Goal: Check status: Check status

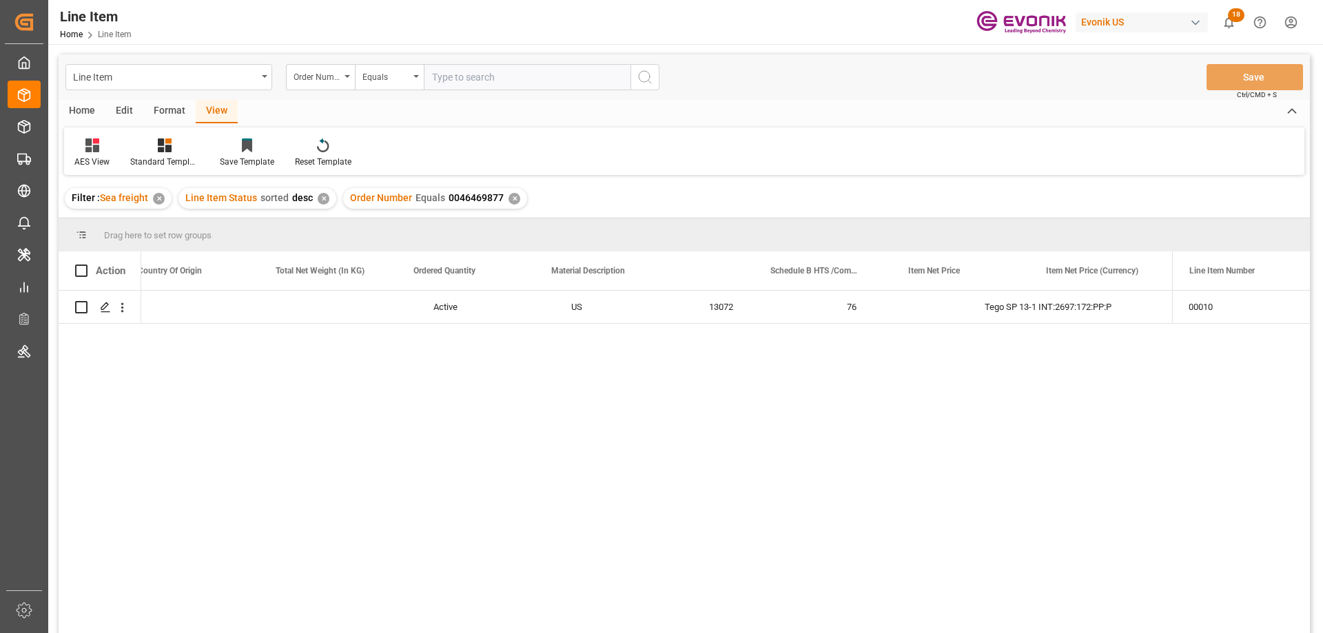
click at [479, 67] on input "text" at bounding box center [527, 77] width 207 height 26
paste input "0046441681"
type input "0046441681"
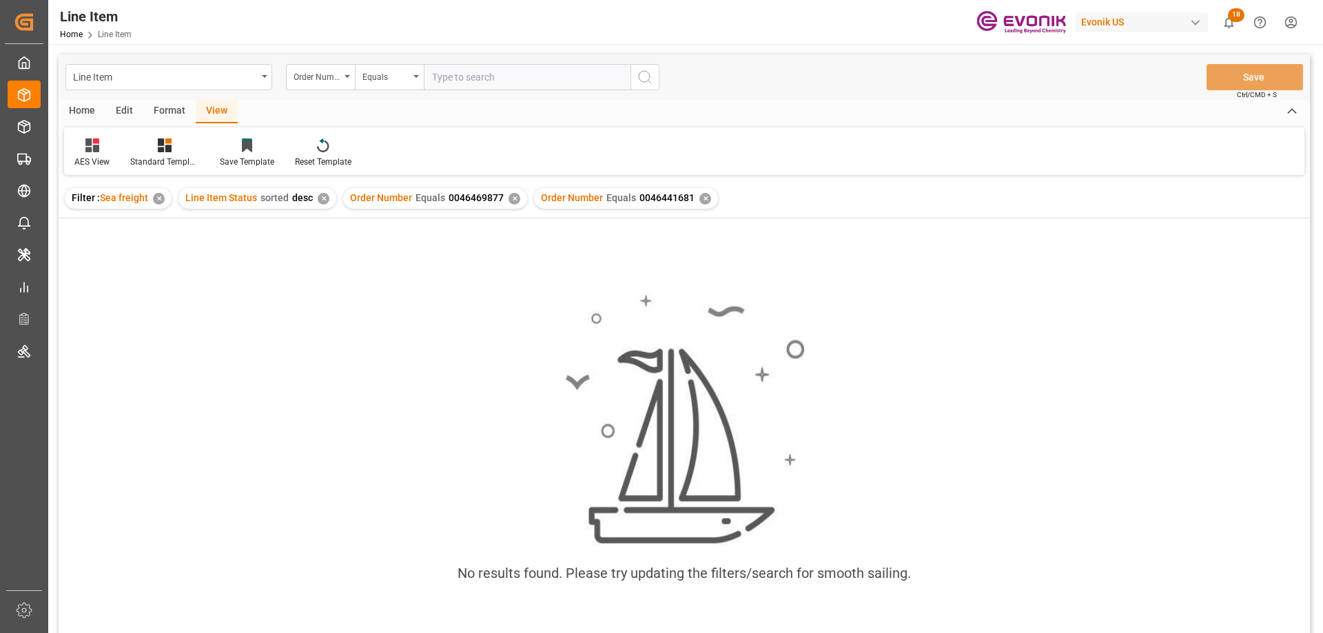
click at [511, 197] on div "✕" at bounding box center [515, 199] width 12 height 12
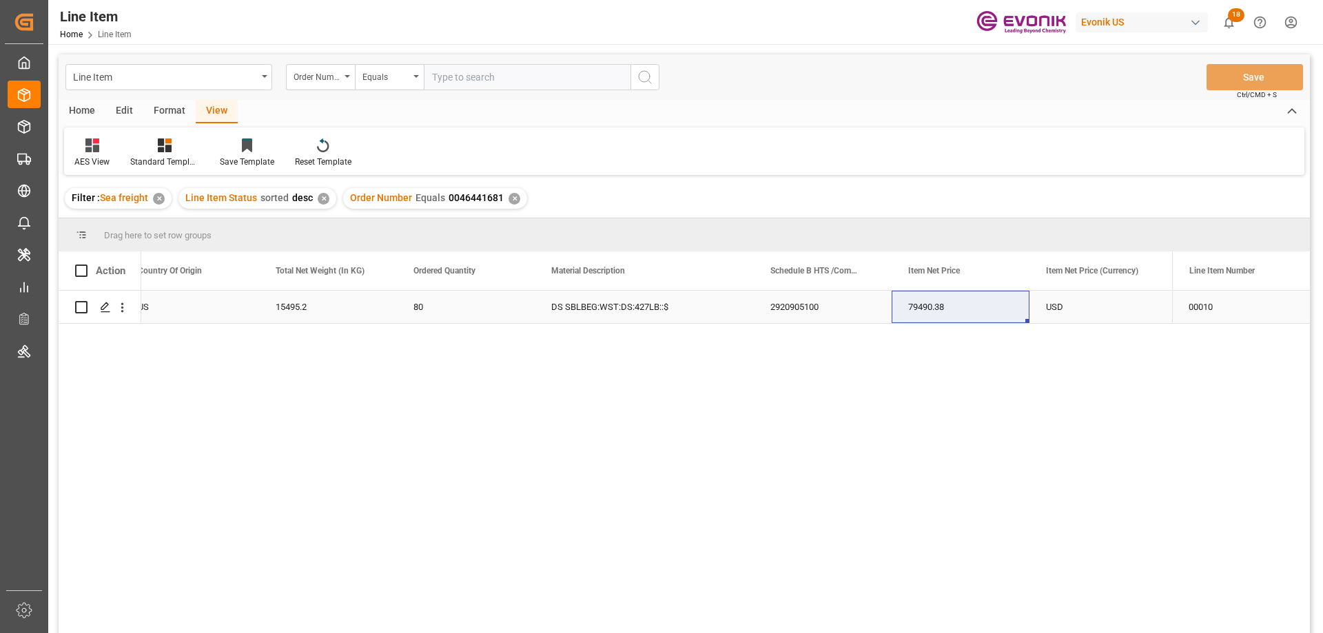
click at [211, 300] on div "US" at bounding box center [190, 307] width 138 height 32
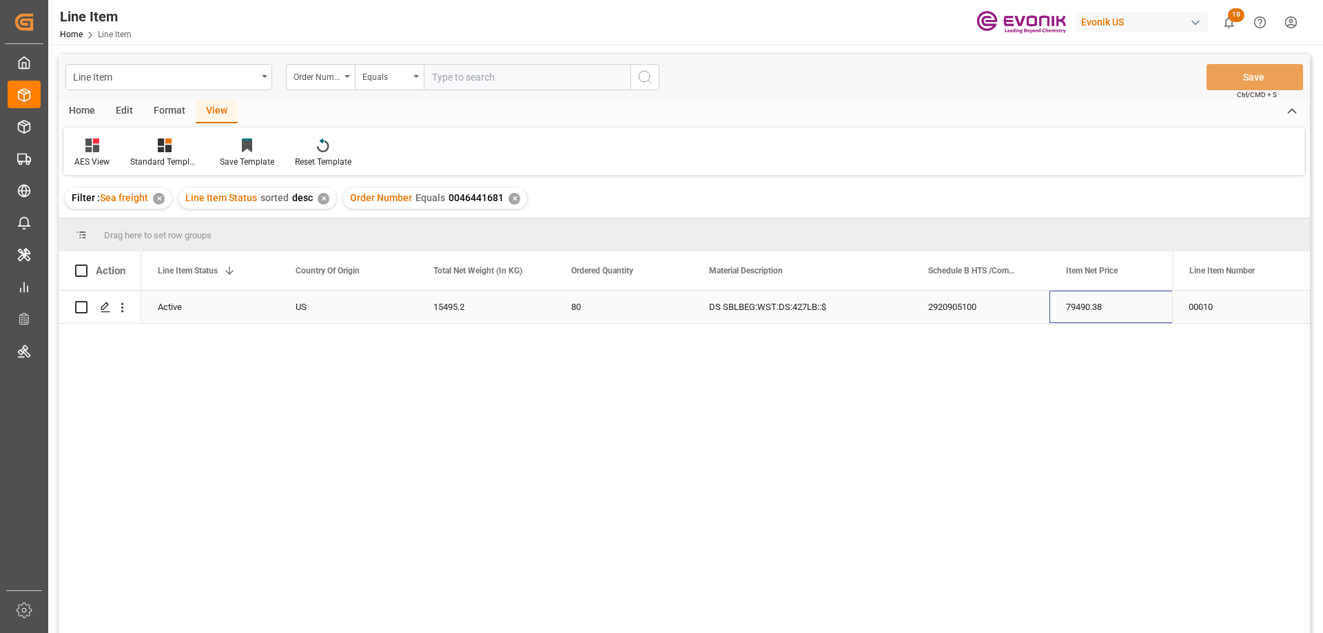
click at [1094, 302] on div "79490.38" at bounding box center [1118, 307] width 138 height 32
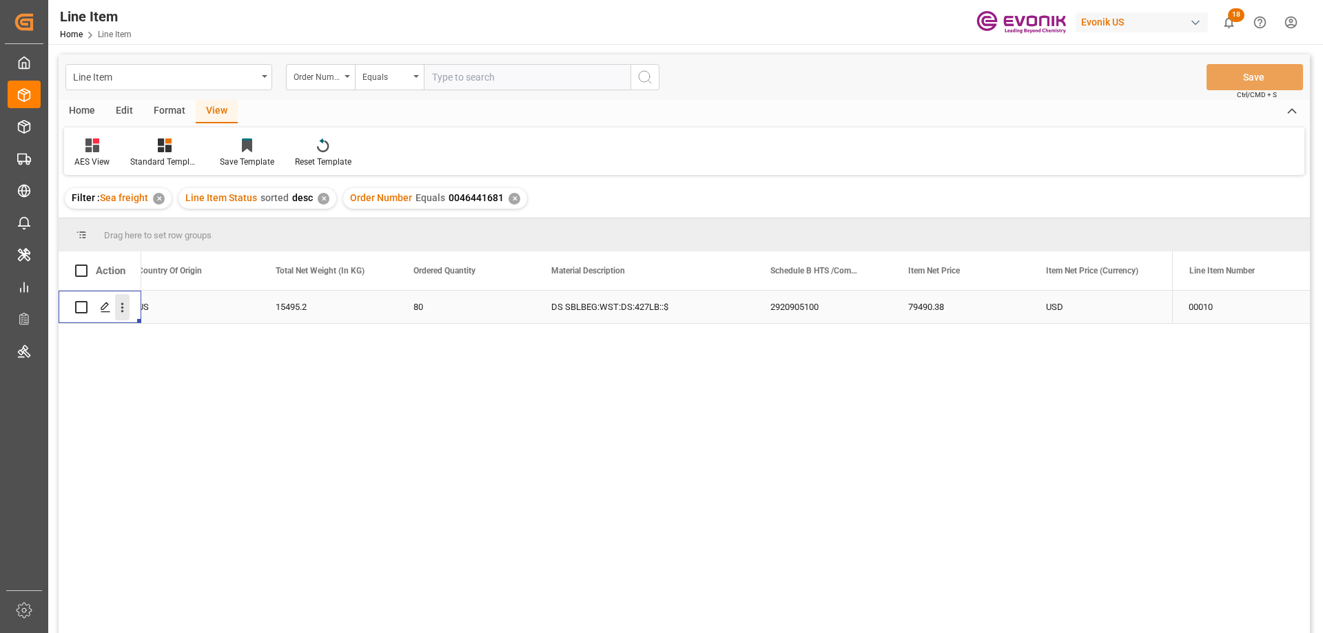
click at [124, 302] on icon "open menu" at bounding box center [122, 307] width 14 height 14
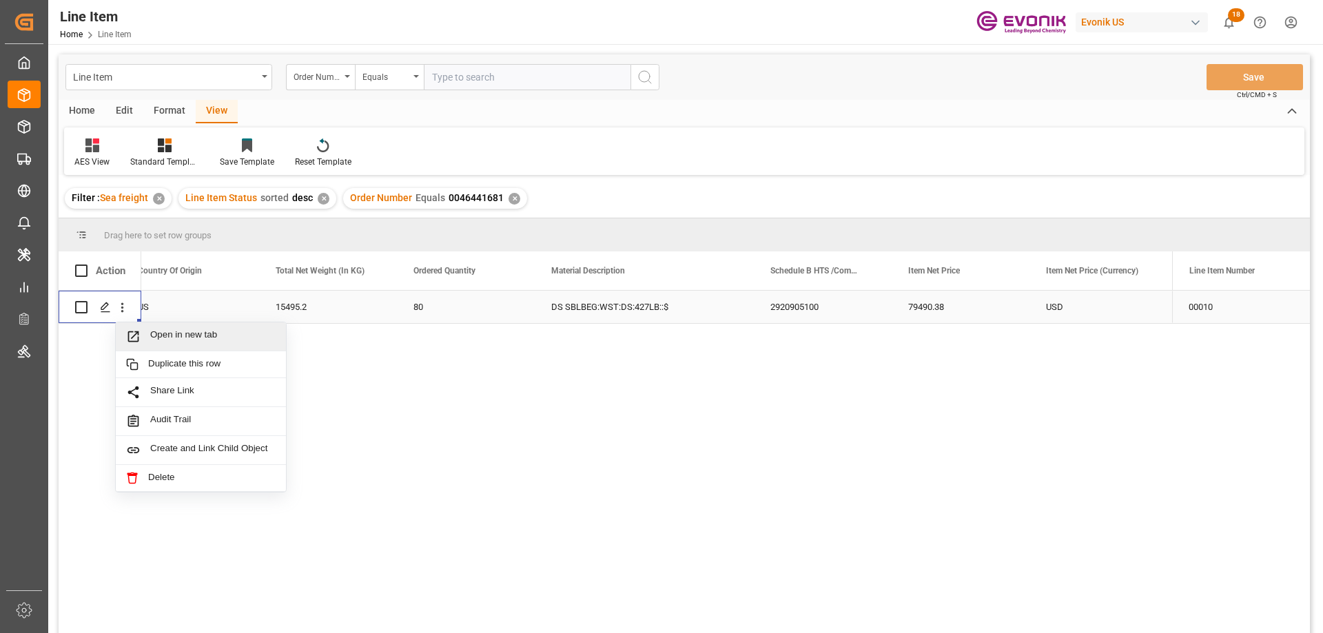
click at [170, 332] on span "Open in new tab" at bounding box center [212, 336] width 125 height 14
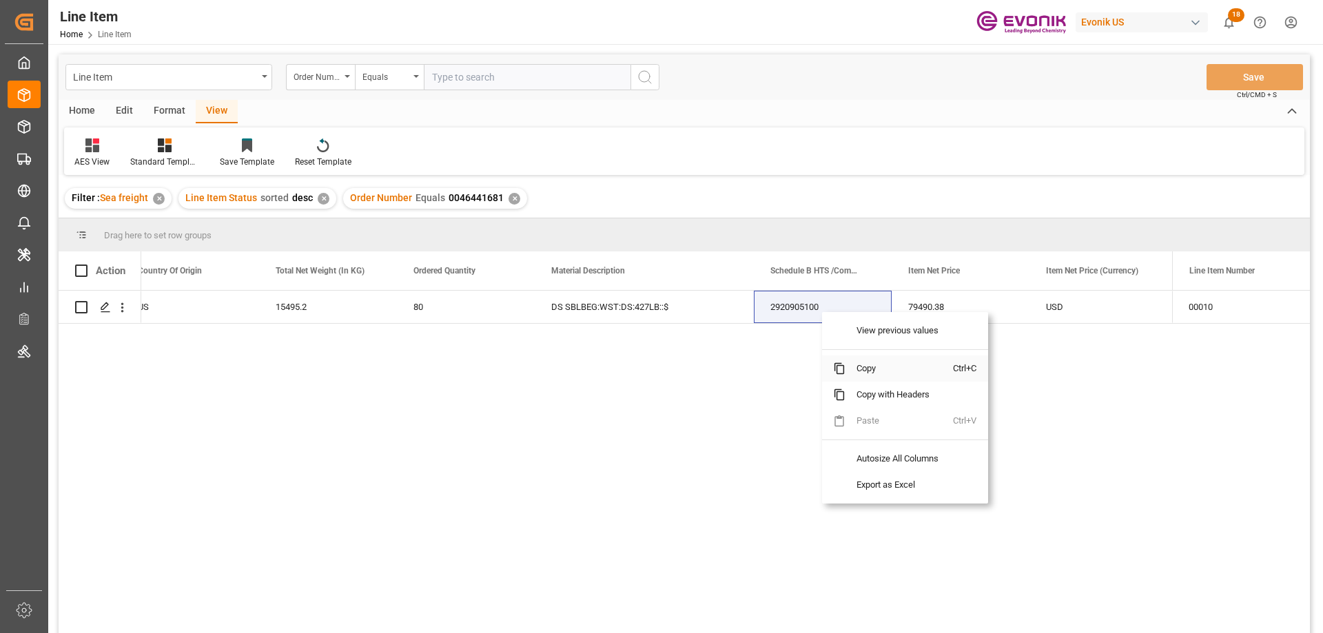
drag, startPoint x: 870, startPoint y: 371, endPoint x: 1290, endPoint y: 238, distance: 440.0
click at [871, 371] on span "Copy" at bounding box center [898, 369] width 107 height 26
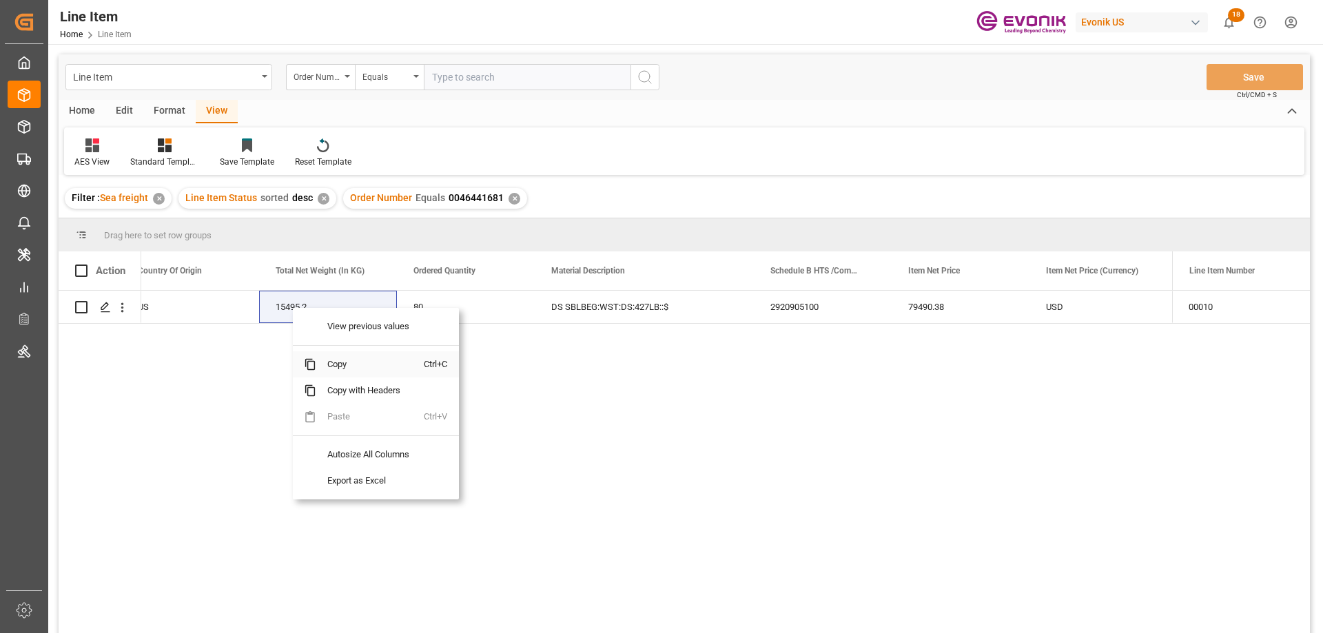
click at [345, 356] on span "Copy" at bounding box center [369, 364] width 107 height 26
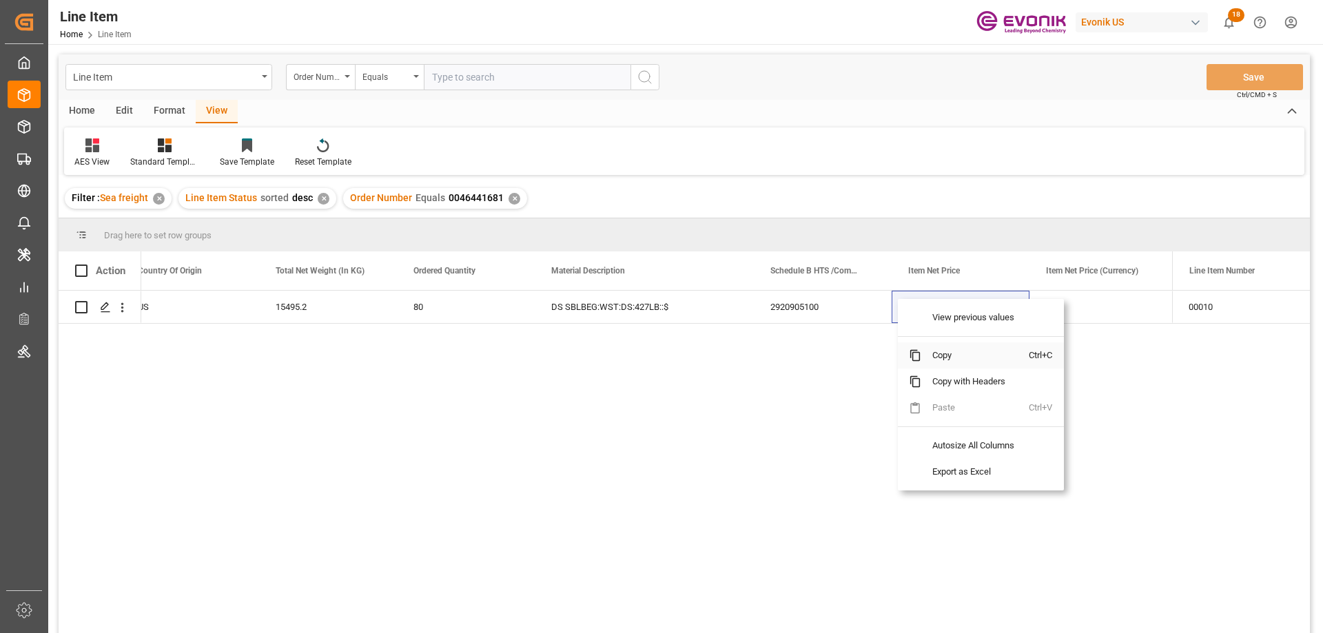
click at [954, 360] on span "Copy" at bounding box center [974, 355] width 107 height 26
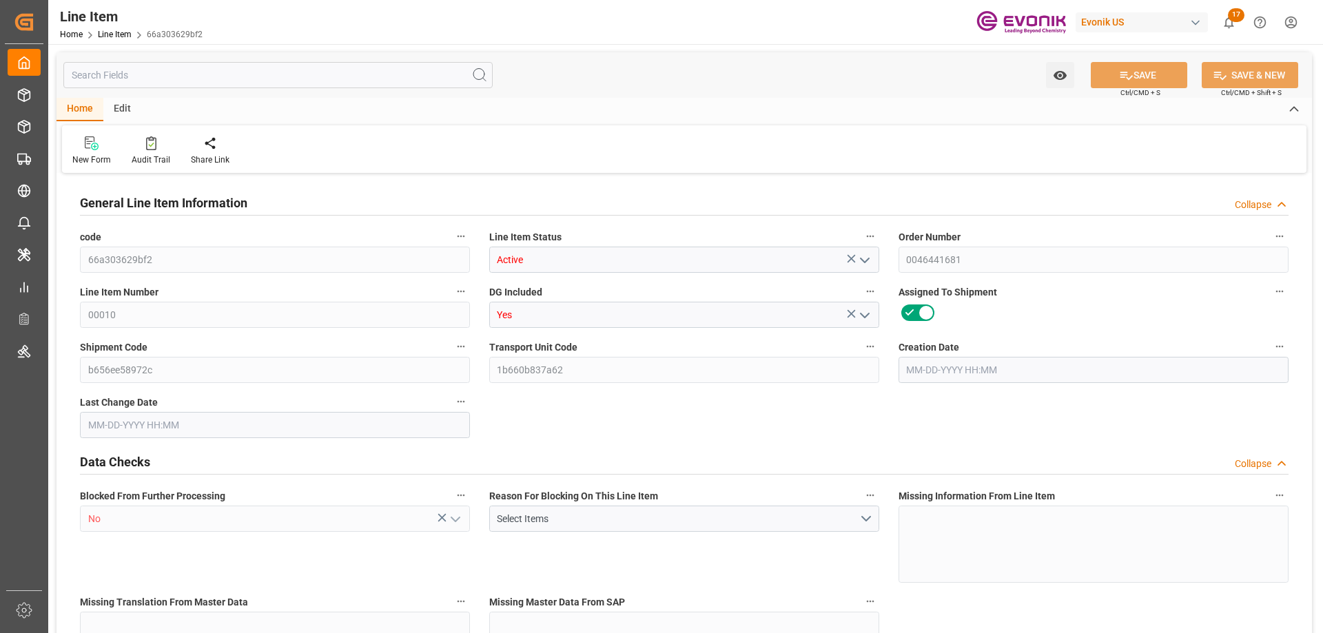
type input "20"
type input "16728.8"
type input "15495.2"
type input "26.2123"
type input "80"
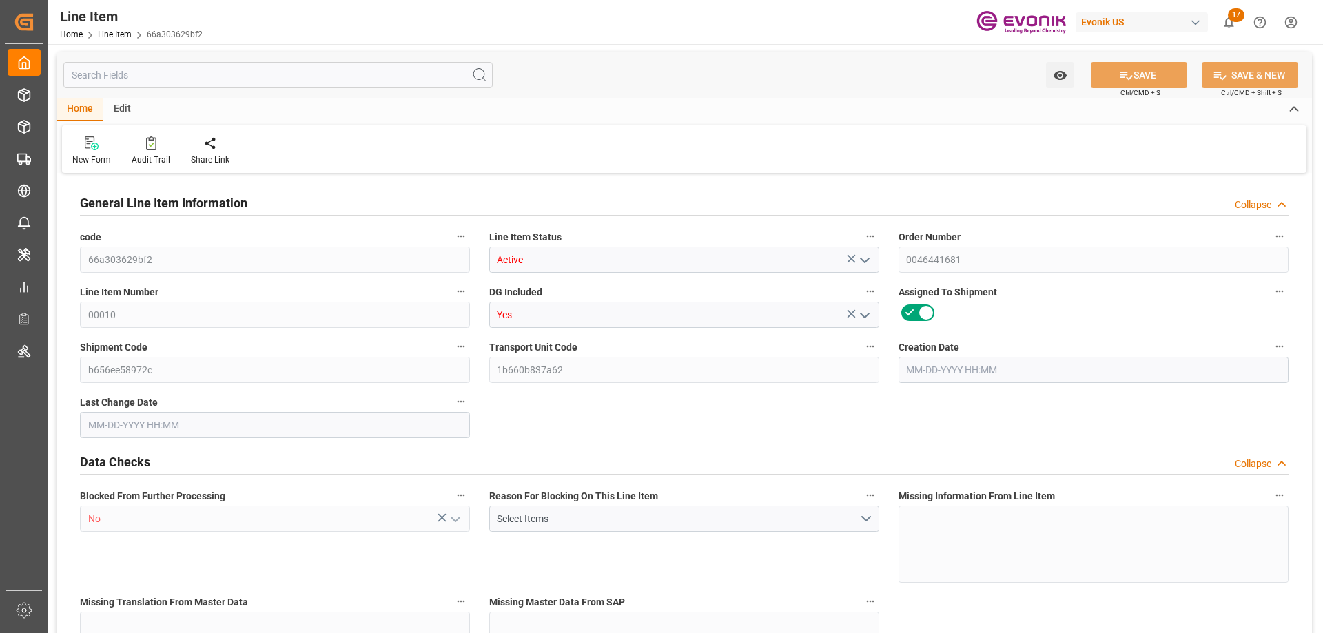
type input "79490.38"
type input "80"
type input "16728.8"
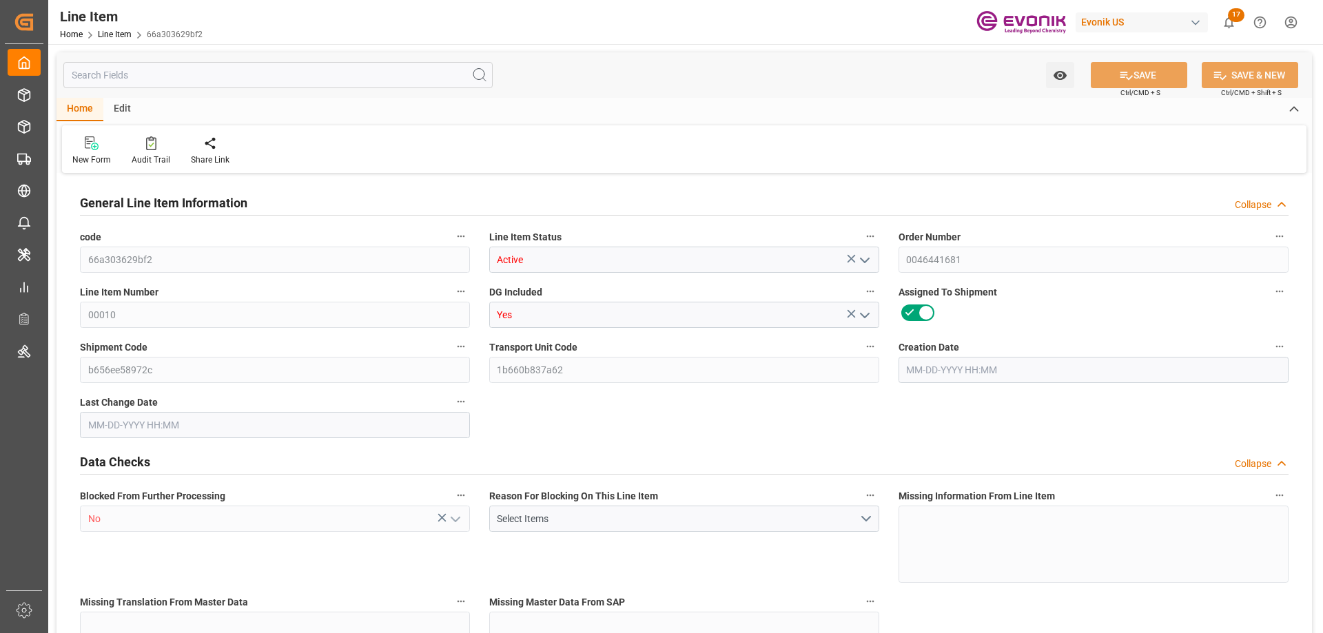
type input "17228.8"
type input "15495.2"
type input "26.2123"
type input "26212.32"
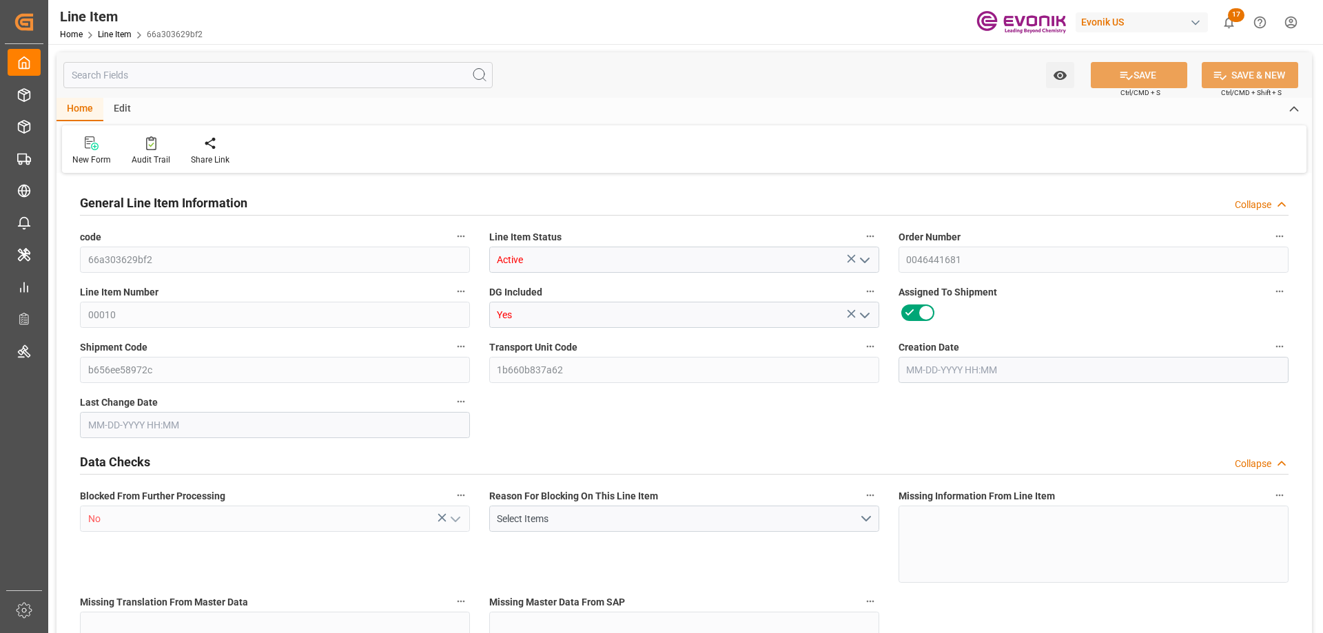
type input "80"
type input "16728.8"
type input "15495.2"
type input "26.2123"
type input "09-08-2025 15:30"
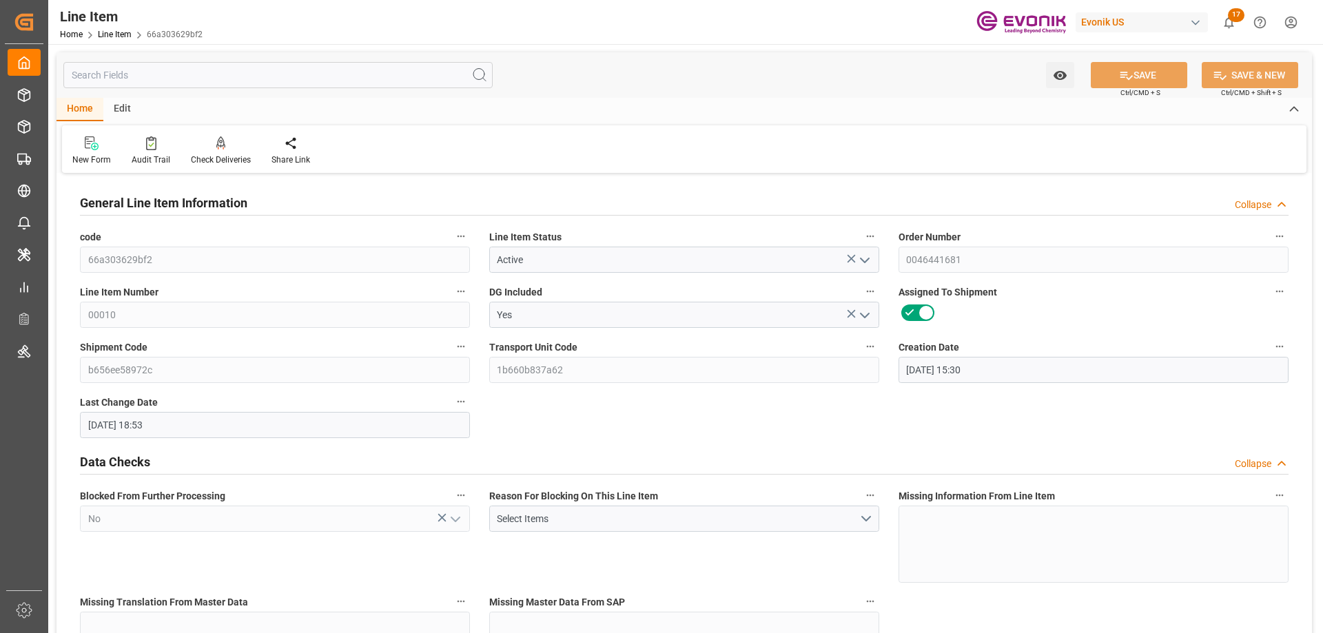
type input "10-07-2025 18:53"
type input "11-29-2025"
type input "10-10-2025"
type input "10-14-2025"
type input "10-10-2025"
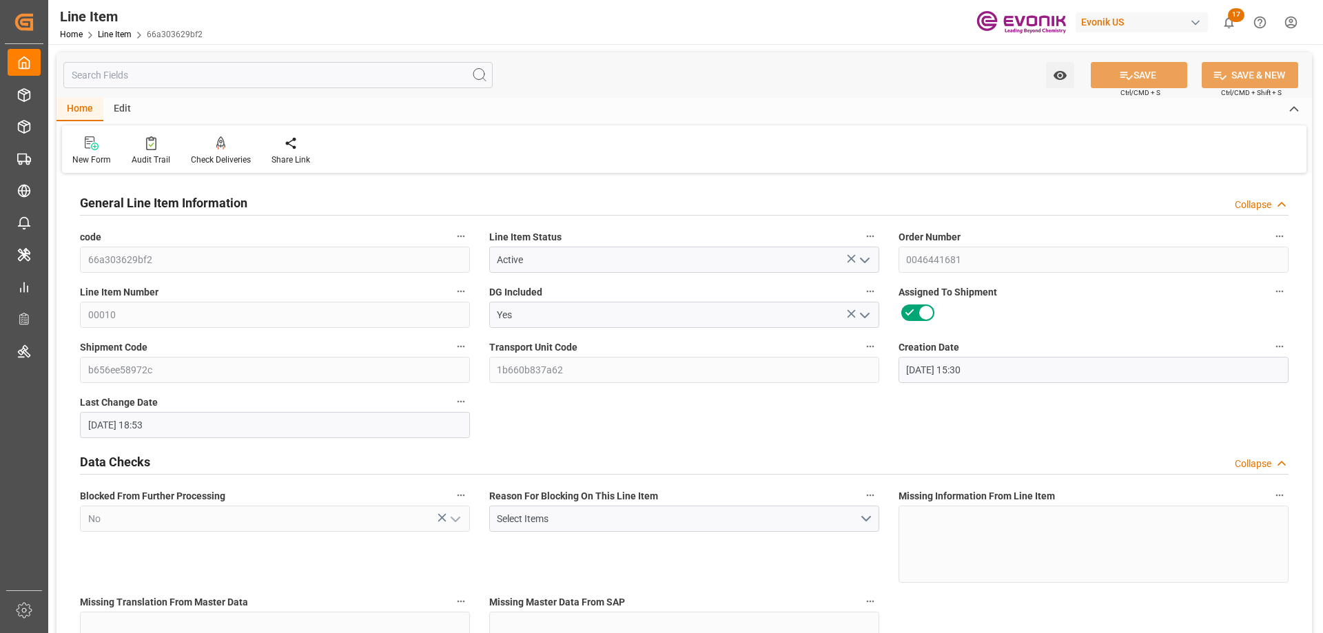
scroll to position [276, 0]
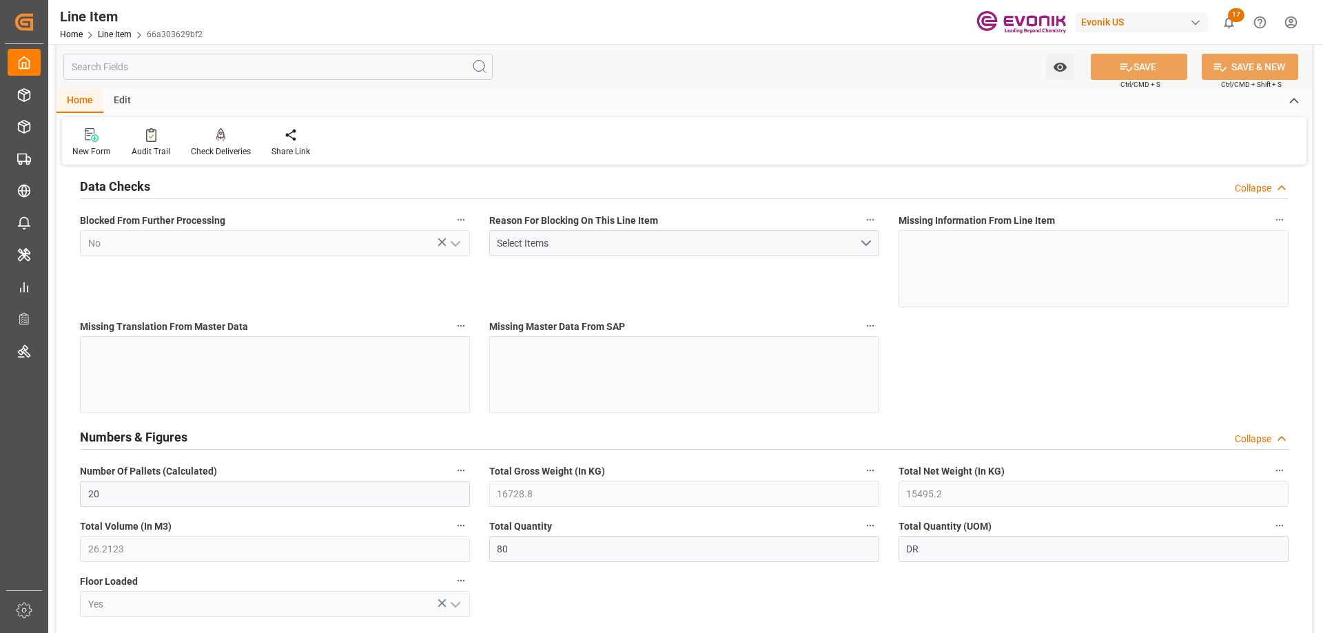
click at [216, 71] on input "text" at bounding box center [277, 67] width 429 height 26
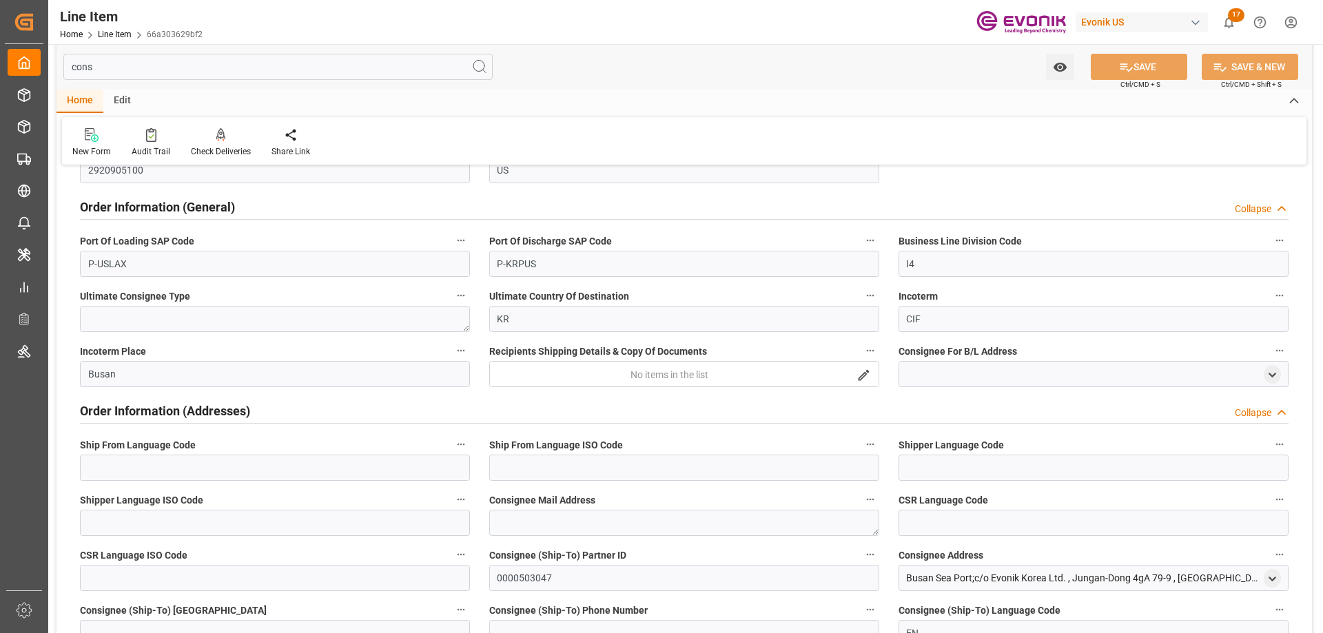
scroll to position [0, 0]
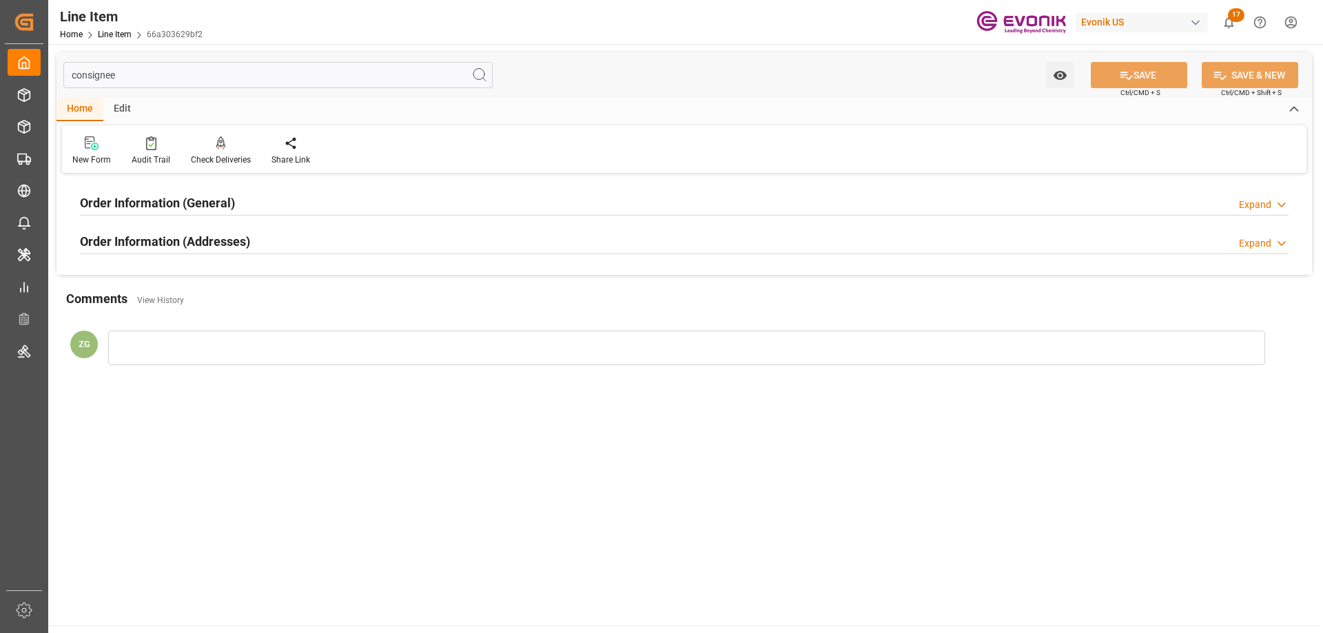
type input "consignee"
click at [220, 240] on h2 "Order Information (Addresses)" at bounding box center [165, 241] width 170 height 19
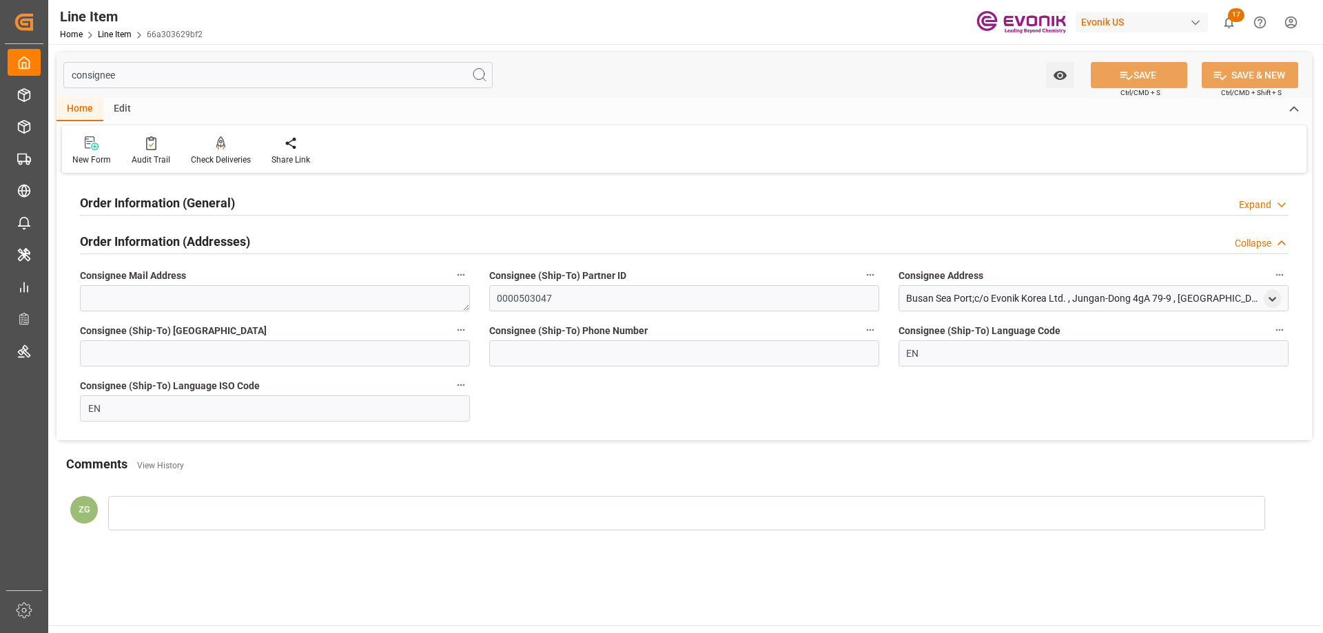
click at [201, 189] on div "Order Information (General)" at bounding box center [157, 202] width 155 height 26
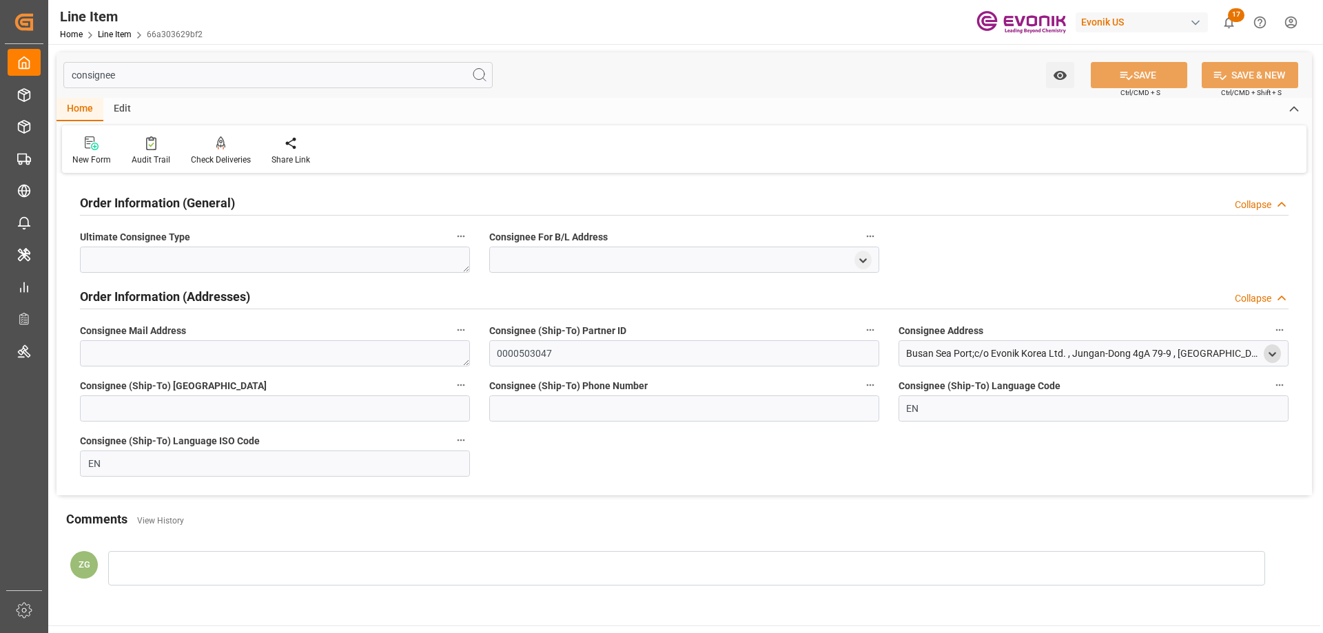
click at [1269, 347] on div "open menu" at bounding box center [1272, 354] width 17 height 19
click at [1271, 349] on icon "open menu" at bounding box center [1272, 355] width 12 height 12
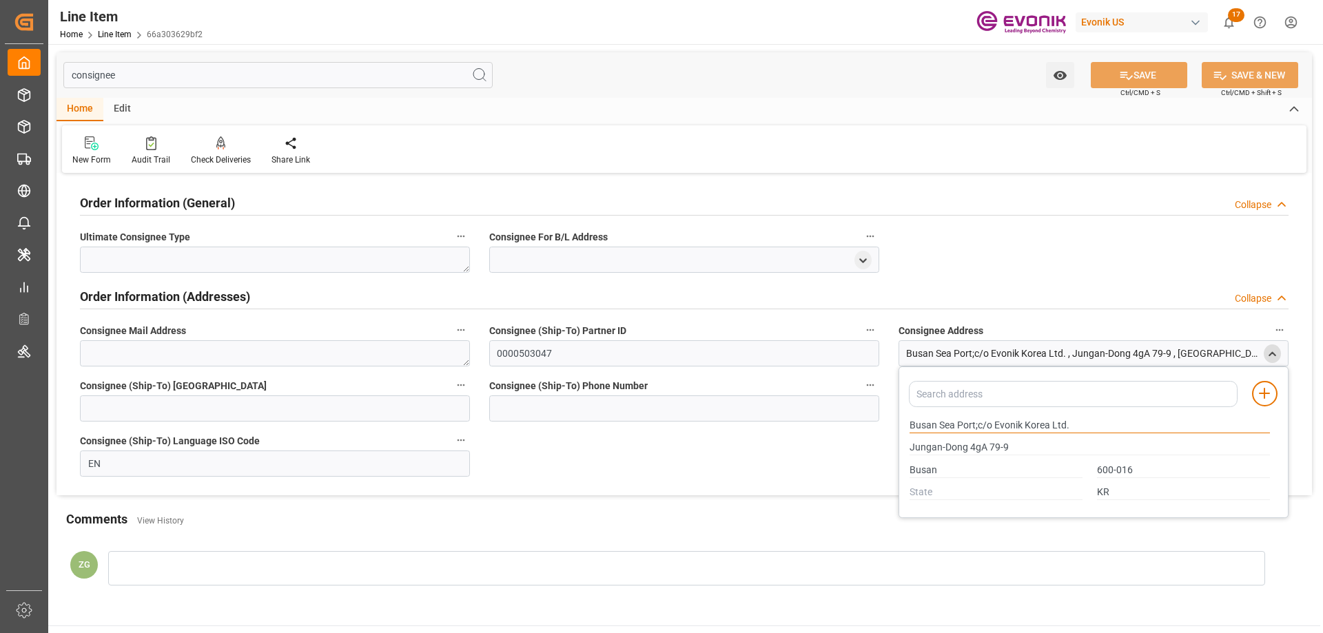
drag, startPoint x: 911, startPoint y: 422, endPoint x: 953, endPoint y: 422, distance: 42.0
click at [953, 422] on input "Busan Sea Port;c/o Evonik Korea Ltd." at bounding box center [1090, 425] width 360 height 15
